Goal: Task Accomplishment & Management: Use online tool/utility

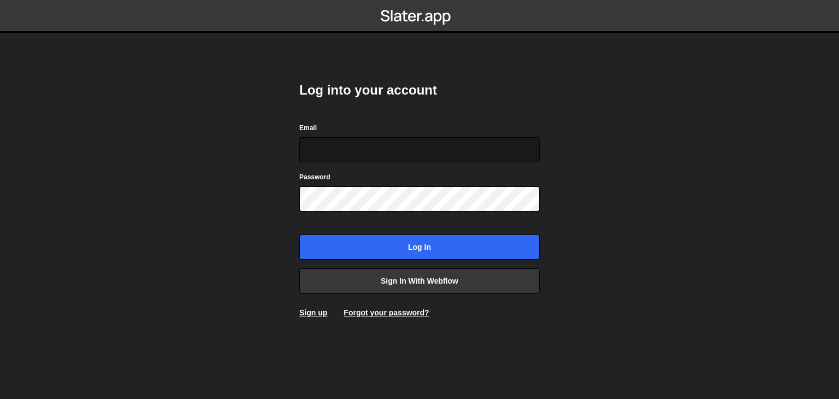
click at [387, 146] on input "Email" at bounding box center [419, 149] width 240 height 25
type input "[PERSON_NAME][EMAIL_ADDRESS][PERSON_NAME][DOMAIN_NAME]"
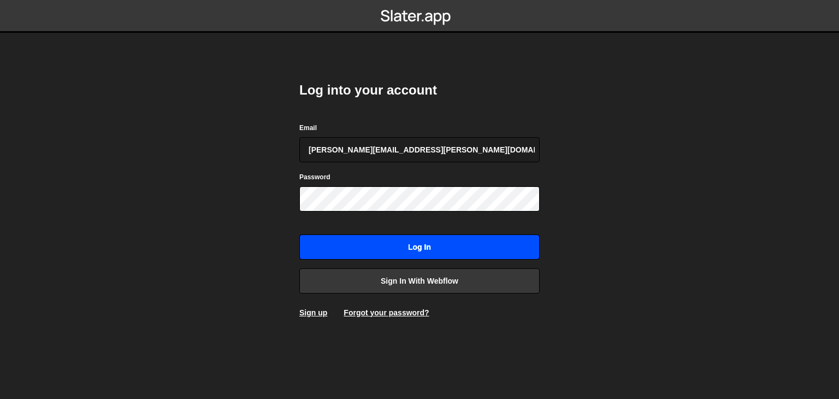
click at [419, 237] on input "Log in" at bounding box center [419, 246] width 240 height 25
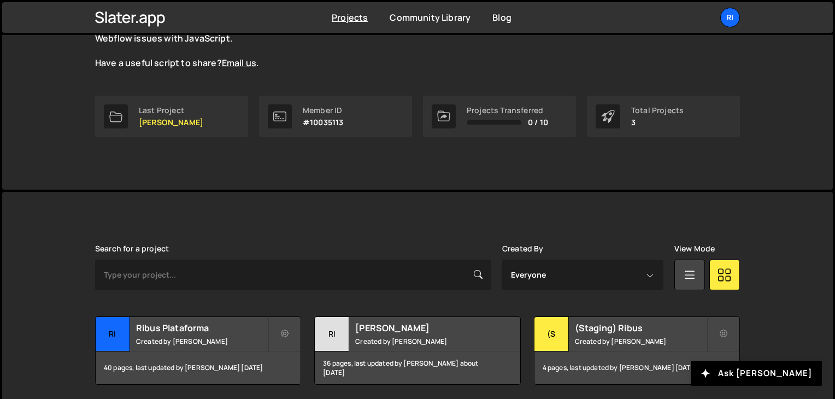
scroll to position [163, 0]
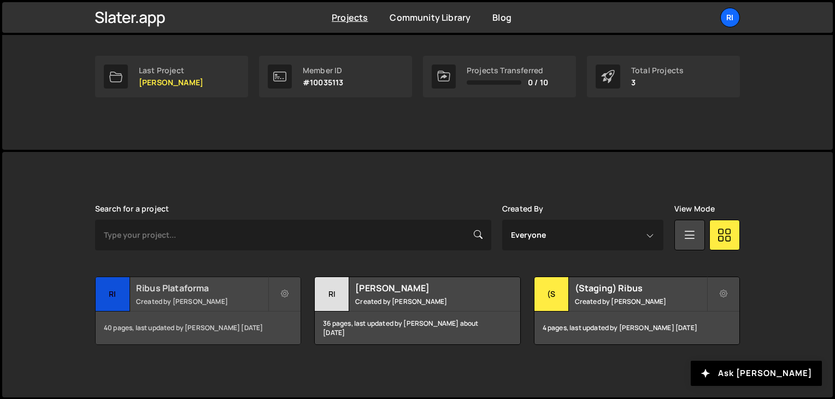
click at [227, 295] on div "Ribus Plataforma Created by [PERSON_NAME]" at bounding box center [198, 294] width 205 height 34
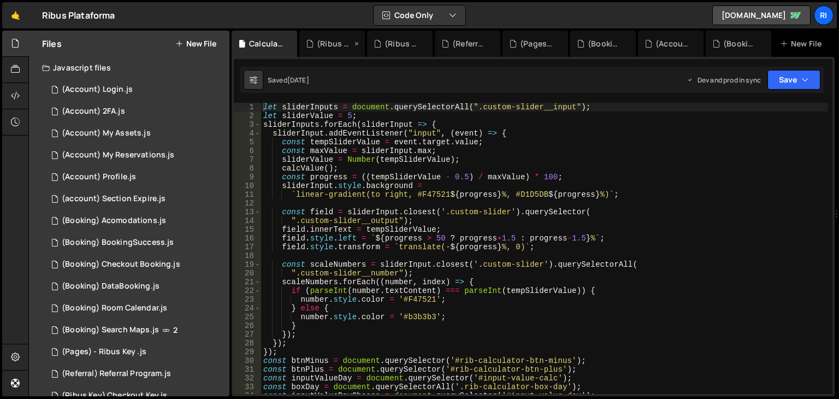
click at [321, 43] on div "(Ribus Key) Confirmation Checkout.js" at bounding box center [334, 43] width 35 height 11
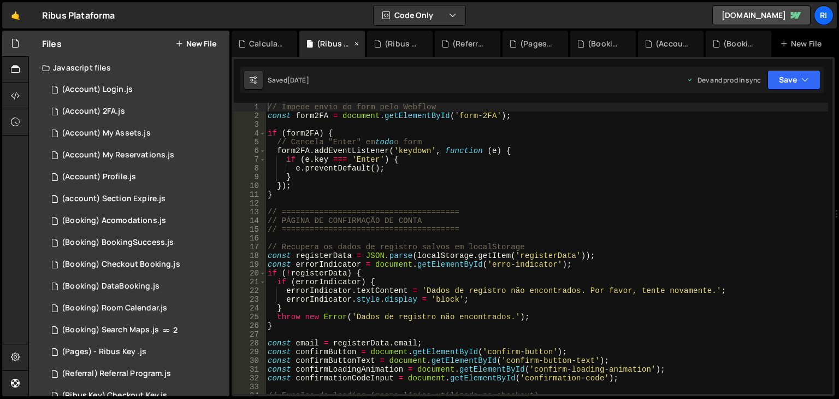
click at [354, 42] on icon at bounding box center [357, 43] width 8 height 11
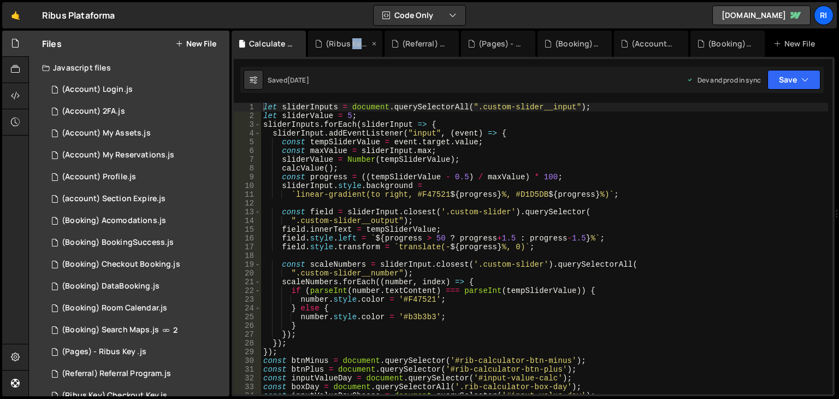
click at [355, 42] on div "(Ribus Key) Checkout Key.js" at bounding box center [348, 43] width 44 height 11
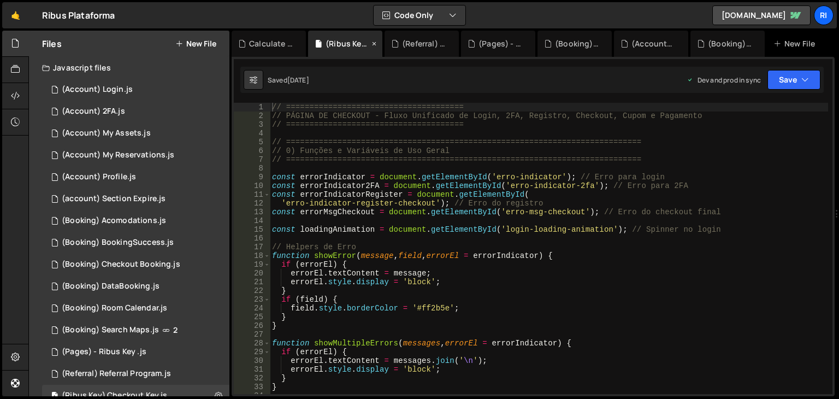
scroll to position [2771, 0]
click at [375, 42] on icon at bounding box center [374, 43] width 8 height 11
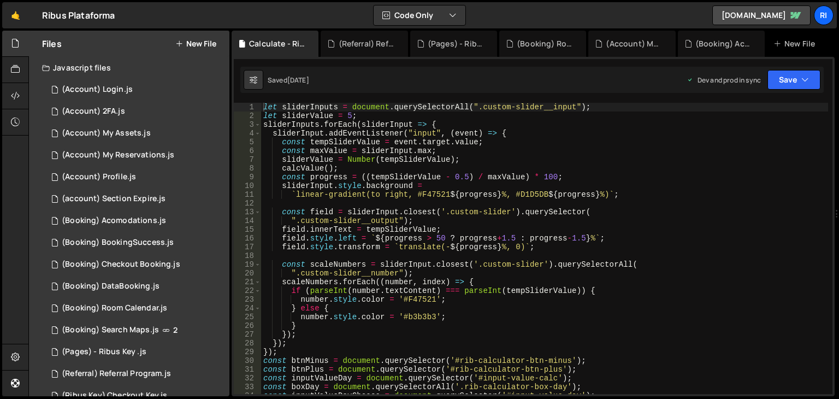
scroll to position [0, 0]
click at [403, 47] on div "(Referral) Referral Program.js" at bounding box center [364, 44] width 87 height 26
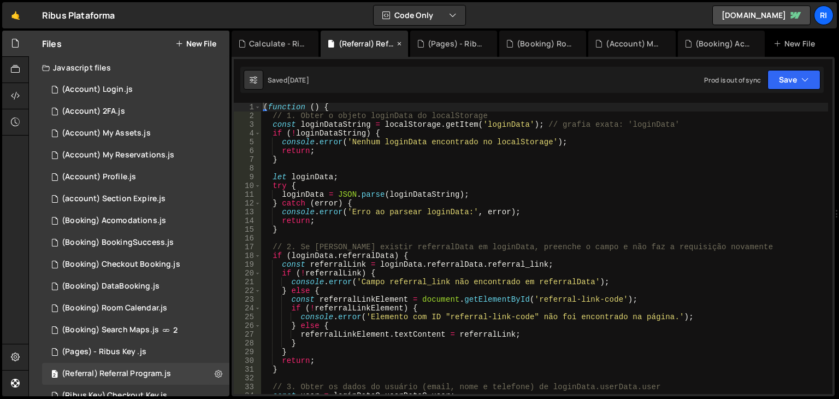
click at [402, 46] on icon at bounding box center [400, 43] width 8 height 11
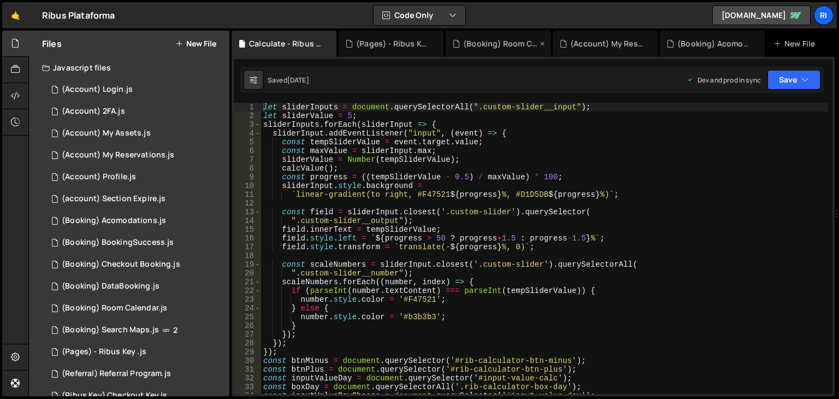
click at [0, 0] on icon at bounding box center [0, 0] width 0 height 0
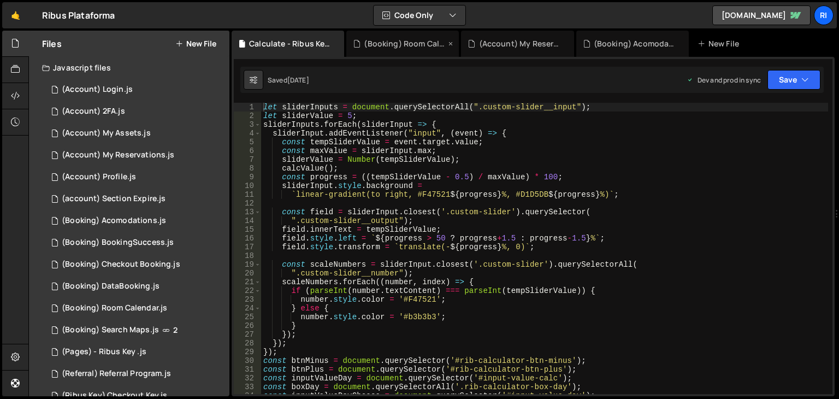
click at [435, 45] on div "(Booking) Room Calendar.js" at bounding box center [405, 43] width 82 height 11
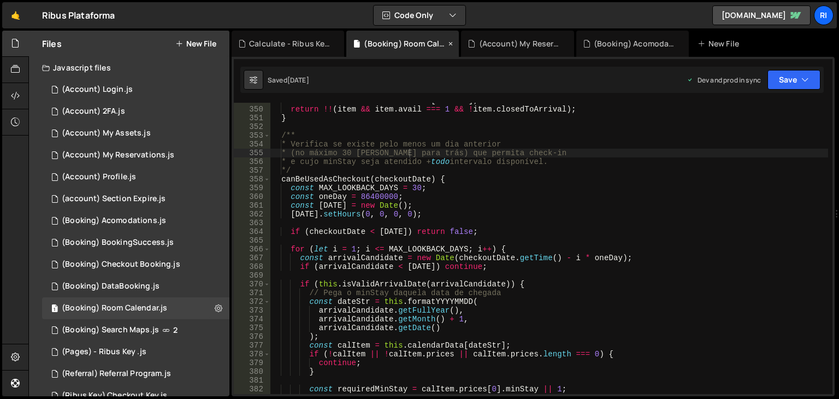
click at [456, 45] on div "(Booking) Room Calendar.js" at bounding box center [402, 44] width 113 height 26
click at [454, 44] on icon at bounding box center [451, 43] width 8 height 11
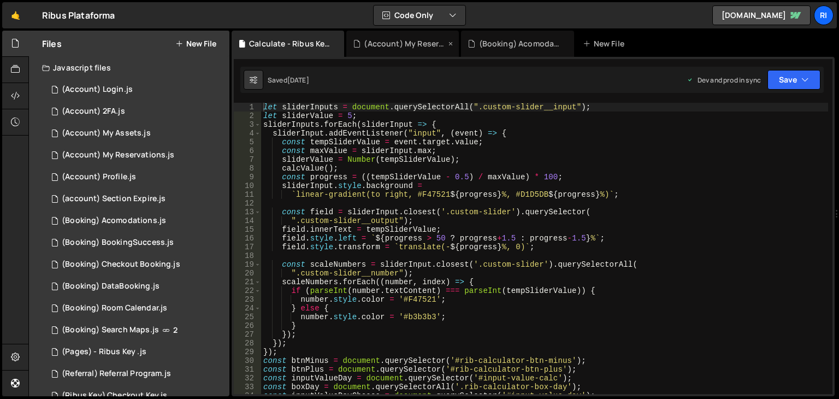
click at [452, 44] on icon at bounding box center [451, 43] width 8 height 11
click at [452, 43] on icon at bounding box center [451, 43] width 8 height 11
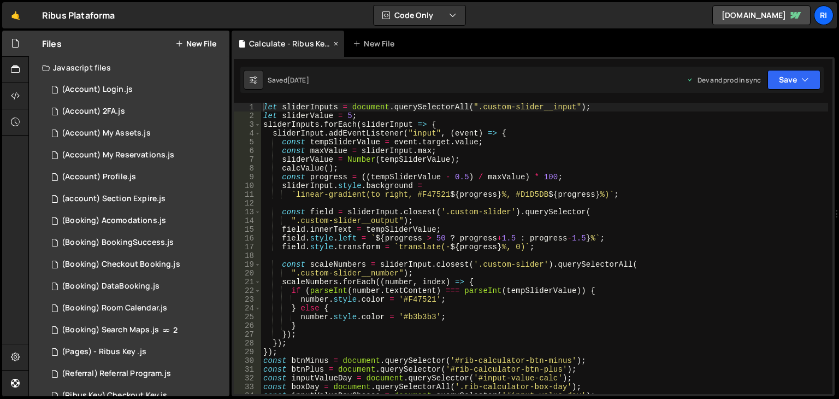
click at [341, 45] on div "Calculate - Ribus Key.js" at bounding box center [288, 44] width 113 height 26
click at [334, 40] on icon at bounding box center [336, 43] width 8 height 11
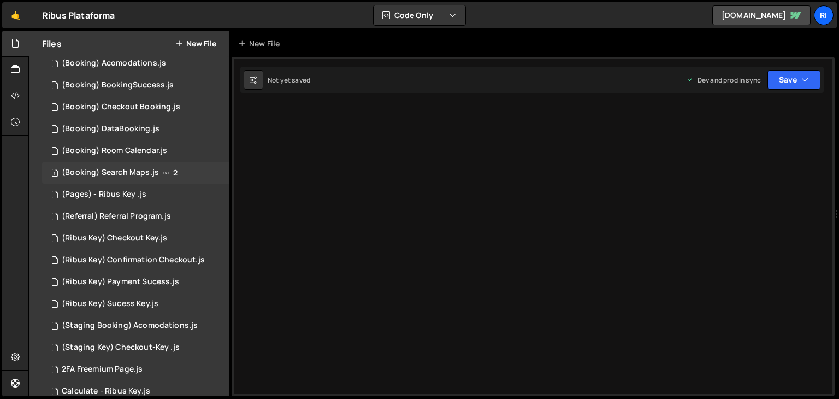
scroll to position [164, 0]
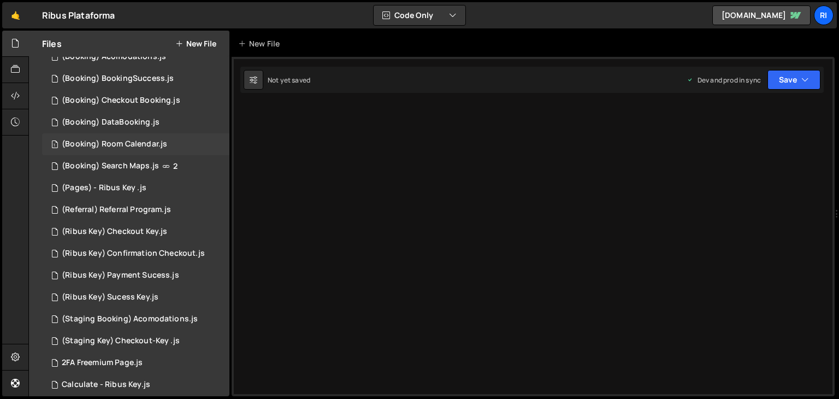
click at [144, 148] on div "(Booking) Room Calendar.js" at bounding box center [114, 144] width 105 height 10
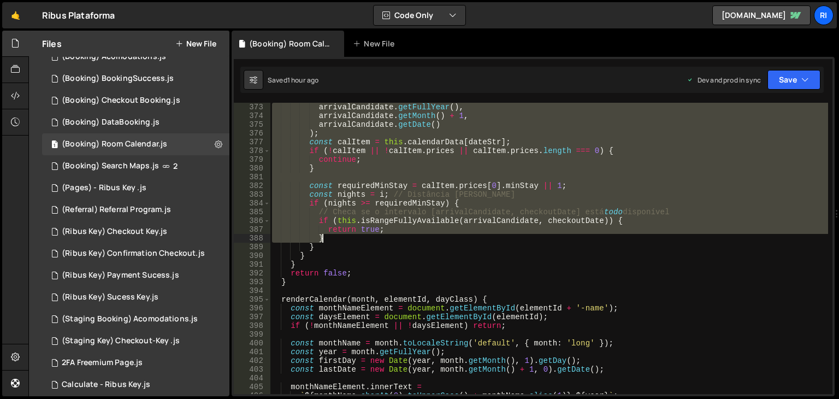
scroll to position [3285, 0]
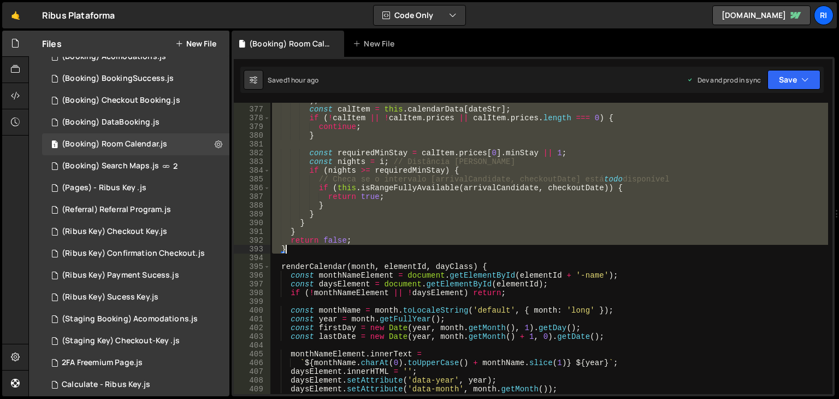
drag, startPoint x: 273, startPoint y: 155, endPoint x: 423, endPoint y: 255, distance: 180.2
click at [423, 254] on div ") ; const calItem = this . calendarData [ dateStr ] ; if ( ! calItem || ! calIt…" at bounding box center [549, 250] width 558 height 309
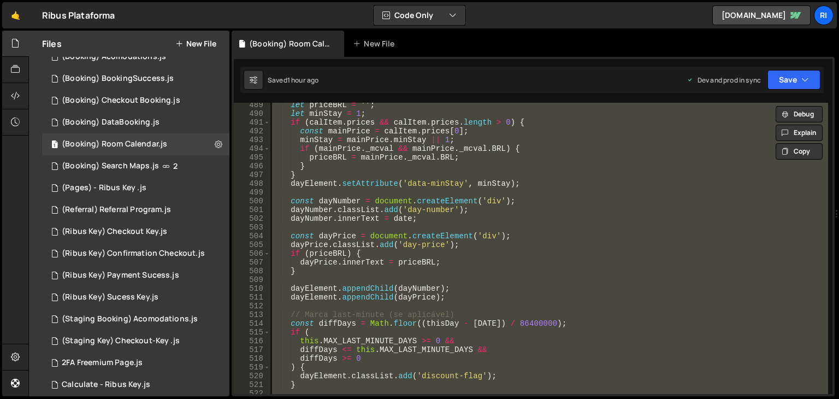
scroll to position [4269, 0]
click at [548, 216] on div "let priceBRL = '' ; let minStay = 1 ; if ( calItem . prices && calItem . prices…" at bounding box center [549, 248] width 558 height 291
type textarea "dayNumber.innerText = date;"
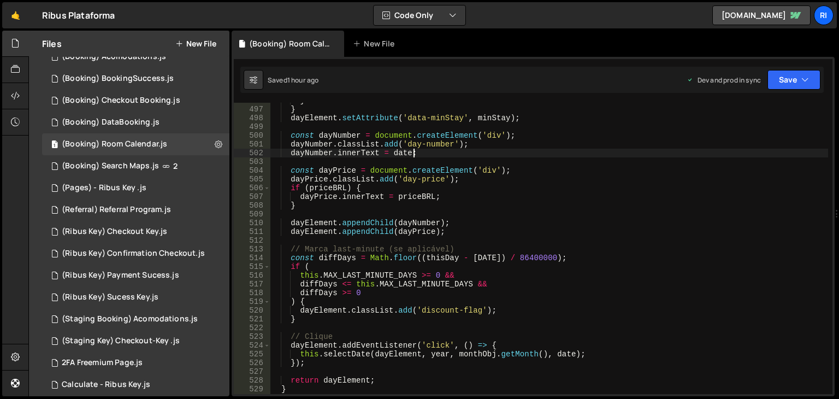
scroll to position [4367, 0]
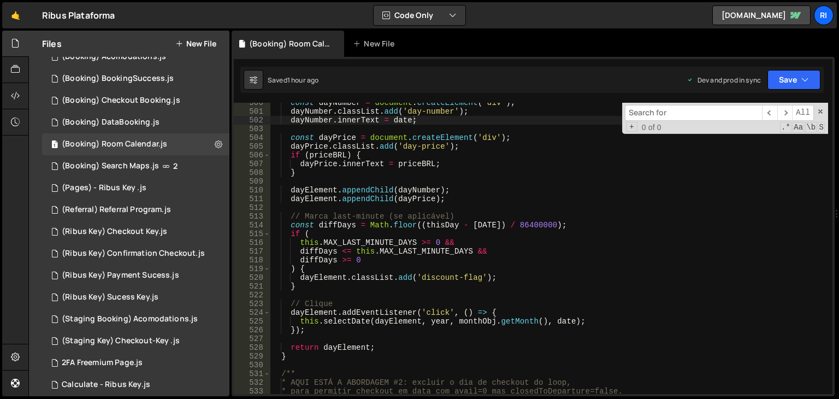
type input "if (this.calendarData[dateStr] && this.calendarData[dateStr].avail === 1) {"
type textarea "if (this.calendarData[dateStr] && this.calendarData[dateStr].avail === 1) {"
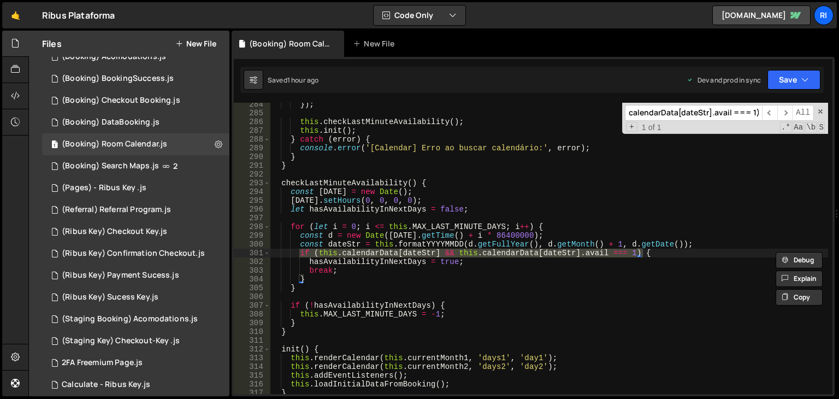
type input "if (this.calendarData[dateStr] && this.calendarData[dateStr].avail === 1) {"
click at [628, 257] on div "}) ; this . checkLastMinuteAvailability ( ) ; this . init ( ) ; } catch ( error…" at bounding box center [549, 248] width 558 height 291
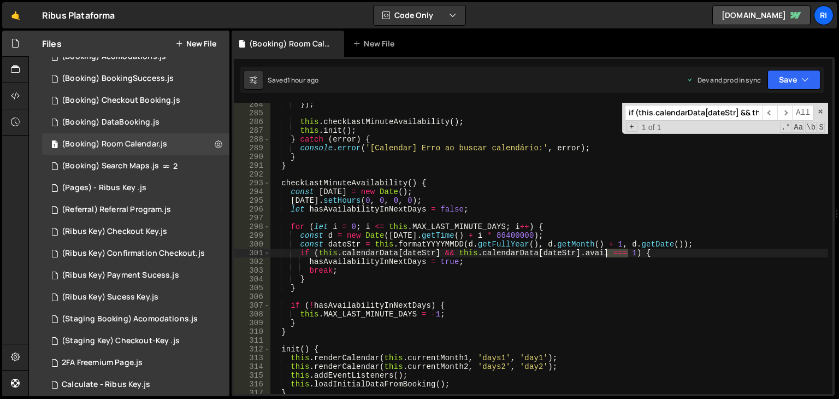
drag, startPoint x: 627, startPoint y: 253, endPoint x: 604, endPoint y: 254, distance: 23.0
click at [604, 254] on div "}) ; this . checkLastMinuteAvailability ( ) ; this . init ( ) ; } catch ( error…" at bounding box center [549, 254] width 558 height 309
paste textarea "> 0"
type textarea "if (this.calendarData[dateStr] && this.calendarData[dateStr].avail > 0) {"
click at [655, 250] on div "}) ; this . checkLastMinuteAvailability ( ) ; this . init ( ) ; } catch ( error…" at bounding box center [549, 254] width 558 height 309
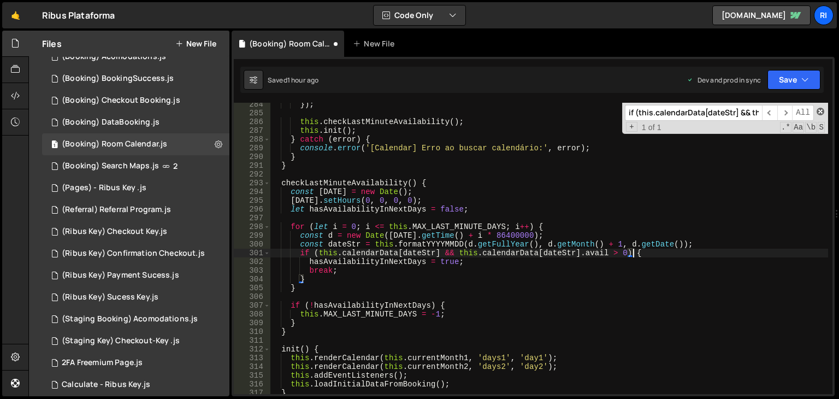
click at [824, 110] on span at bounding box center [821, 112] width 8 height 8
paste input "return !!(item && item.avail === 1 && !item.closedToArrival);"
type input "return !!(item && item.avail === 1 && !item.closedToArrival);"
type textarea "return !!(item && item.avail === 1 && !item.closedToArrival);"
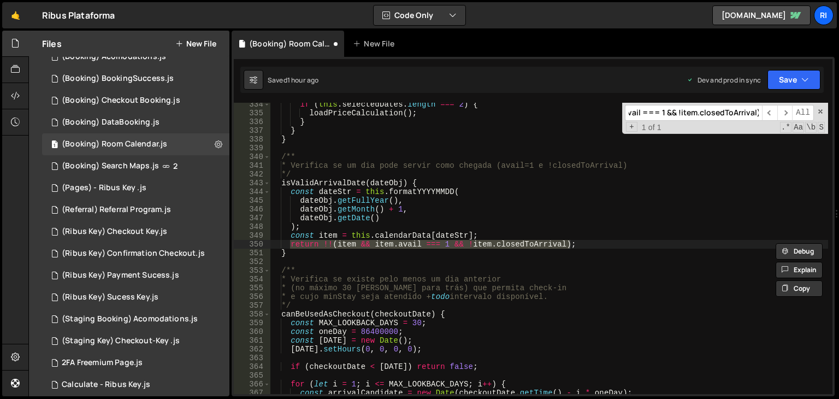
type input "return !!(item && item.avail === 1 && !item.closedToArrival);"
click at [441, 248] on div "if ( this . selectedDates . length === 2 ) { loadPriceCalculation ( ) ; } } } /…" at bounding box center [549, 248] width 558 height 291
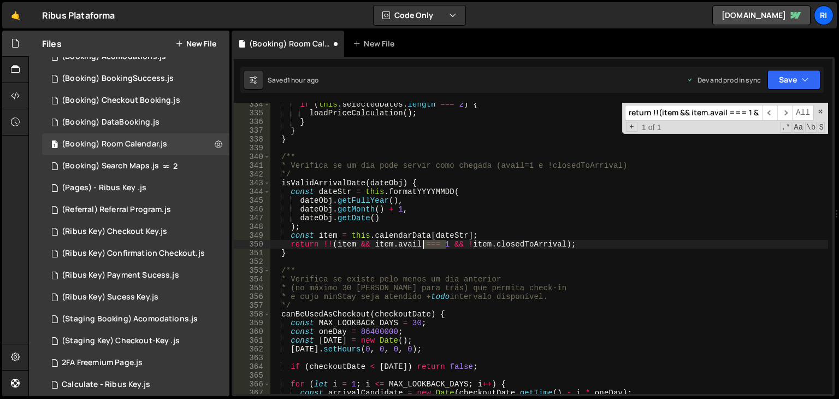
drag, startPoint x: 444, startPoint y: 245, endPoint x: 425, endPoint y: 245, distance: 19.1
click at [425, 245] on div "if ( this . selectedDates . length === 2 ) { loadPriceCalculation ( ) ; } } } /…" at bounding box center [549, 254] width 558 height 309
click at [446, 249] on div "if ( this . selectedDates . length === 2 ) { loadPriceCalculation ( ) ; } } } /…" at bounding box center [549, 254] width 558 height 309
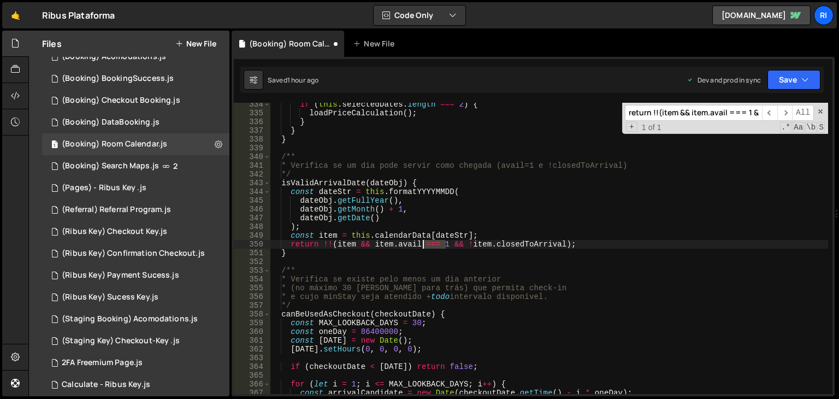
drag, startPoint x: 443, startPoint y: 245, endPoint x: 424, endPoint y: 245, distance: 18.6
click at [424, 245] on div "if ( this . selectedDates . length === 2 ) { loadPriceCalculation ( ) ; } } } /…" at bounding box center [549, 254] width 558 height 309
paste textarea "> 0"
type textarea "return !!(item && item.avail > 0 && !item.closedToArrival);"
click at [675, 114] on input "return !!(item && item.avail === 1 && !item.closedToArrival);" at bounding box center [693, 113] width 137 height 16
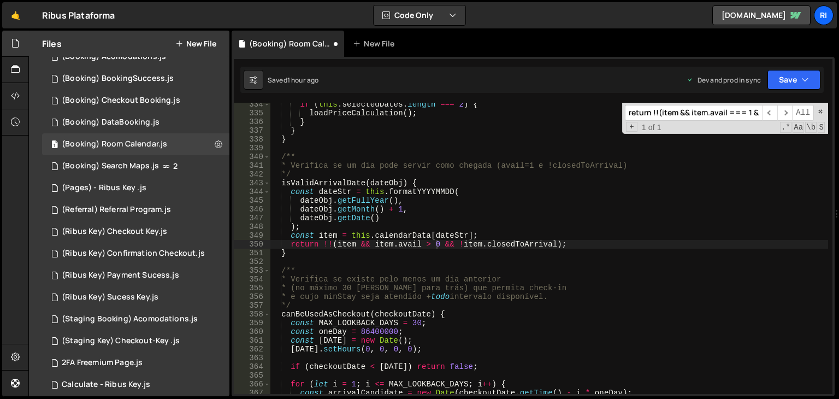
click at [675, 113] on input "return !!(item && item.avail === 1 && !item.closedToArrival);" at bounding box center [693, 113] width 137 height 16
paste input "const canArrive = calItem.avail === 1 && calItem.closedToArrival === false"
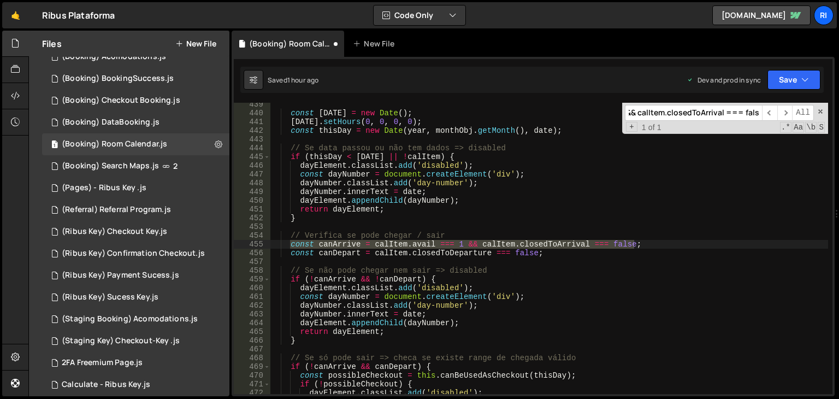
scroll to position [3832, 0]
type input "const canArrive = calItem.avail === 1 && calItem.closedToArrival === false;"
click at [448, 242] on div "const today = new Date ( ) ; today . setHours ( 0 , 0 , 0 , 0 ) ; const thisDay…" at bounding box center [549, 254] width 558 height 309
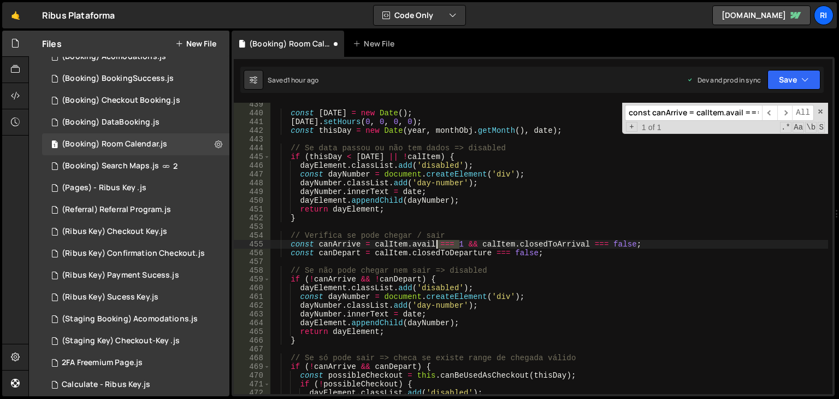
drag, startPoint x: 459, startPoint y: 245, endPoint x: 437, endPoint y: 246, distance: 22.5
click at [437, 246] on div "const today = new Date ( ) ; today . setHours ( 0 , 0 , 0 , 0 ) ; const thisDay…" at bounding box center [549, 254] width 558 height 309
paste textarea "> 0"
type textarea "const canArrive = calItem.avail > 0 && calItem.closedToArrival === false;"
click at [798, 83] on button "Save" at bounding box center [794, 80] width 53 height 20
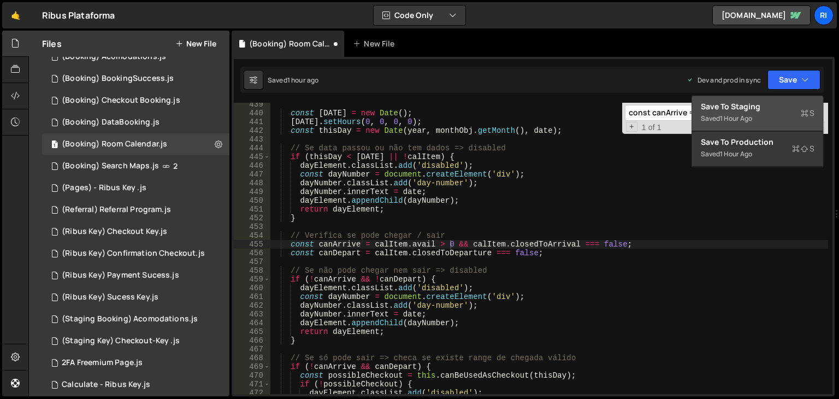
click at [772, 114] on div "Saved 1 hour ago" at bounding box center [758, 118] width 114 height 13
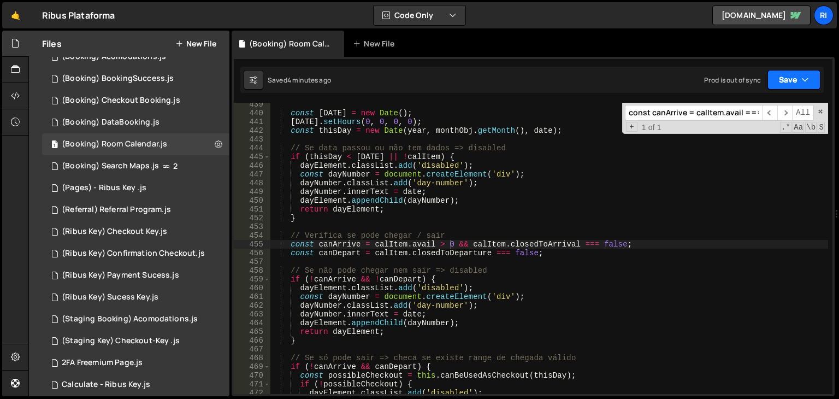
click at [803, 83] on icon "button" at bounding box center [806, 79] width 8 height 11
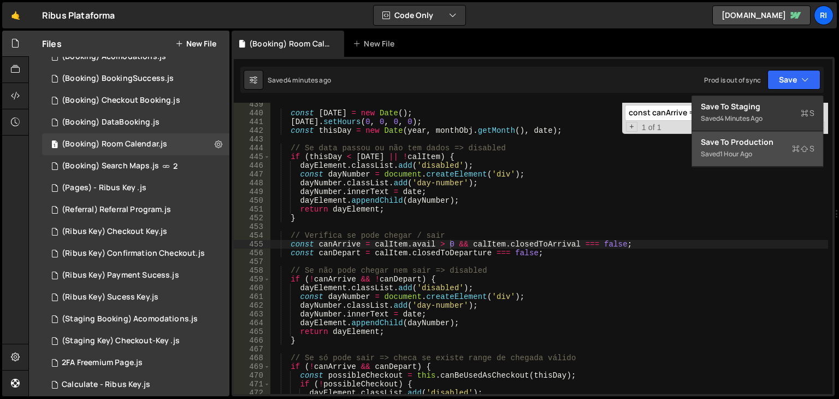
click at [748, 153] on div "1 hour ago" at bounding box center [736, 153] width 32 height 9
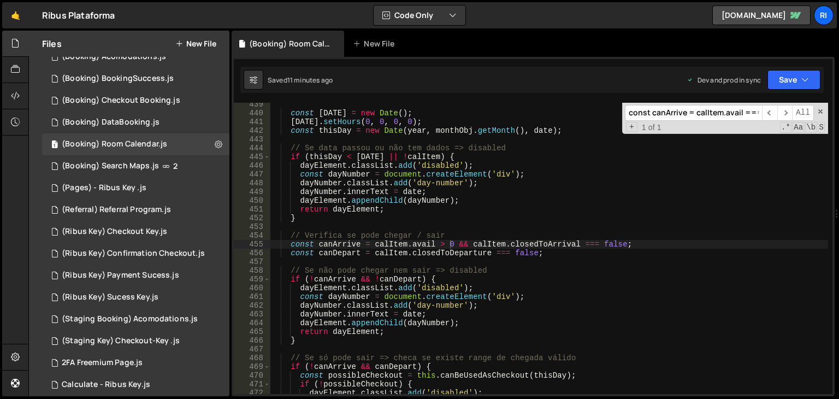
click at [651, 264] on div "const today = new Date ( ) ; today . setHours ( 0 , 0 , 0 , 0 ) ; const thisDay…" at bounding box center [549, 254] width 558 height 309
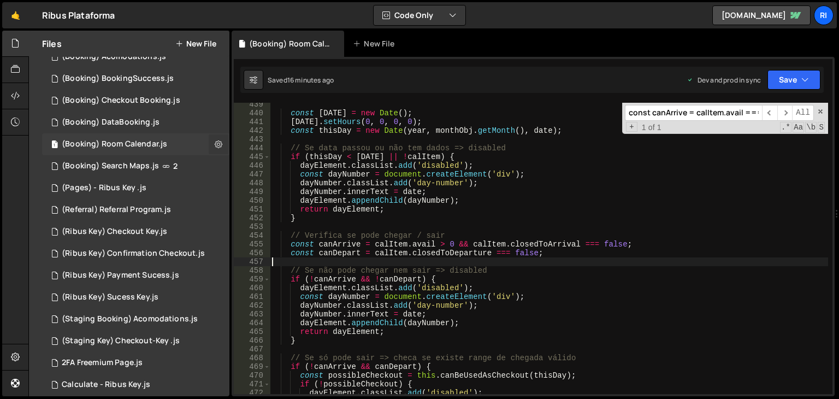
click at [215, 149] on button at bounding box center [219, 144] width 20 height 20
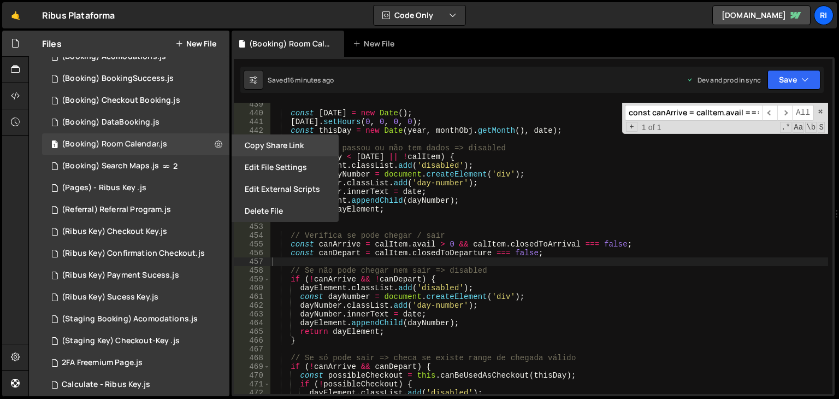
click at [286, 151] on button "Copy share link" at bounding box center [285, 145] width 107 height 22
